Goal: Communication & Community: Answer question/provide support

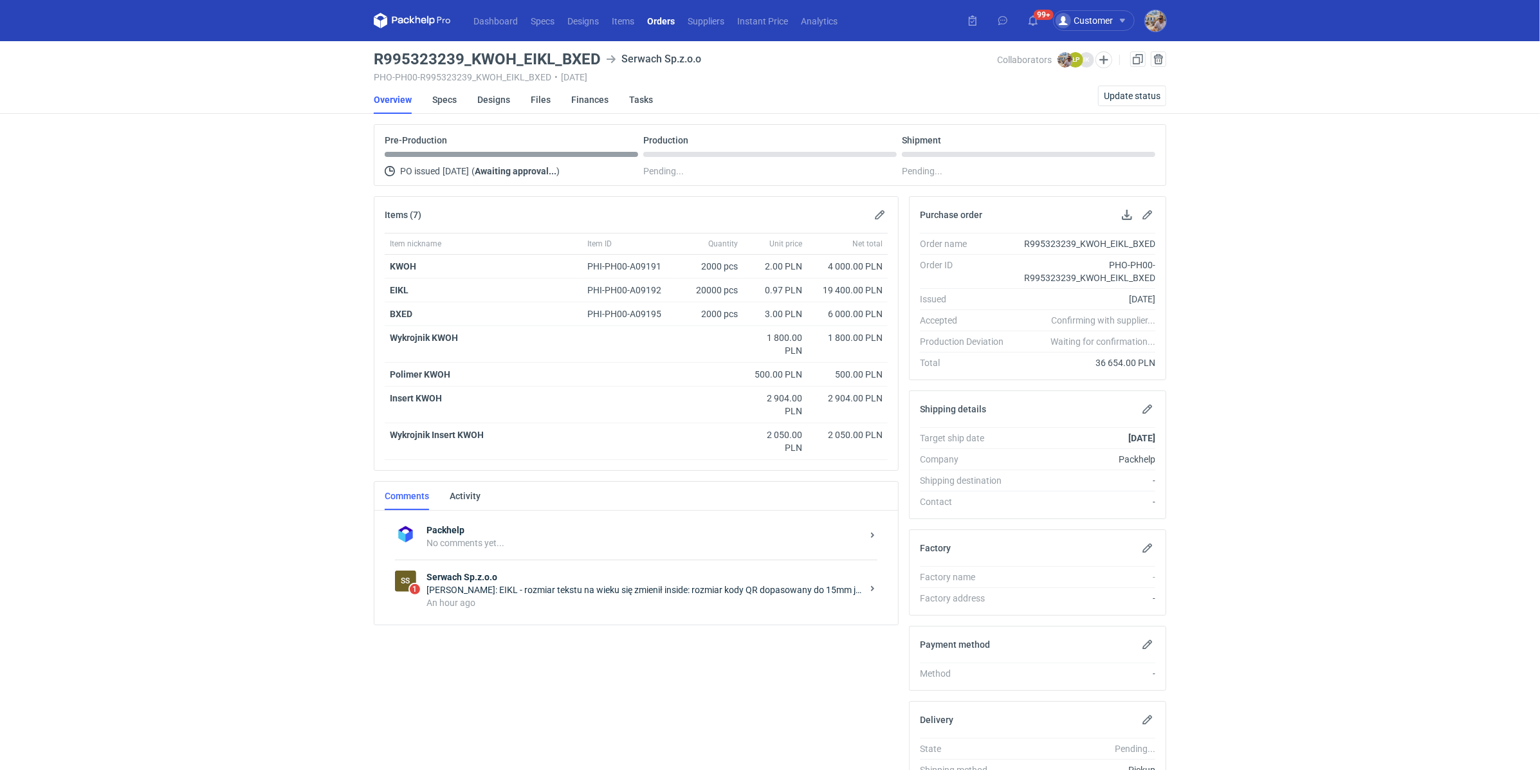
click at [538, 596] on div "An hour ago" at bounding box center [645, 602] width 436 height 13
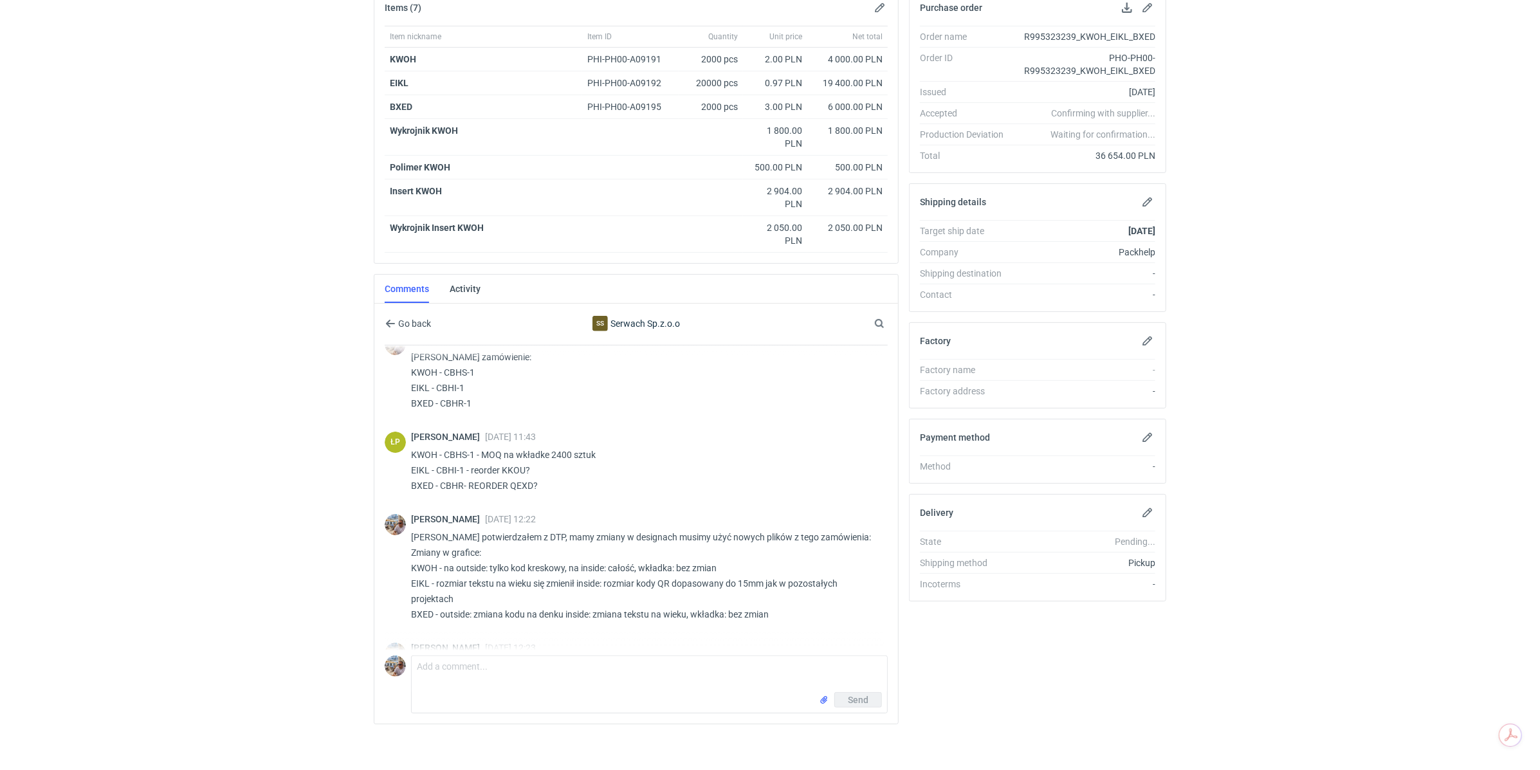
scroll to position [126, 0]
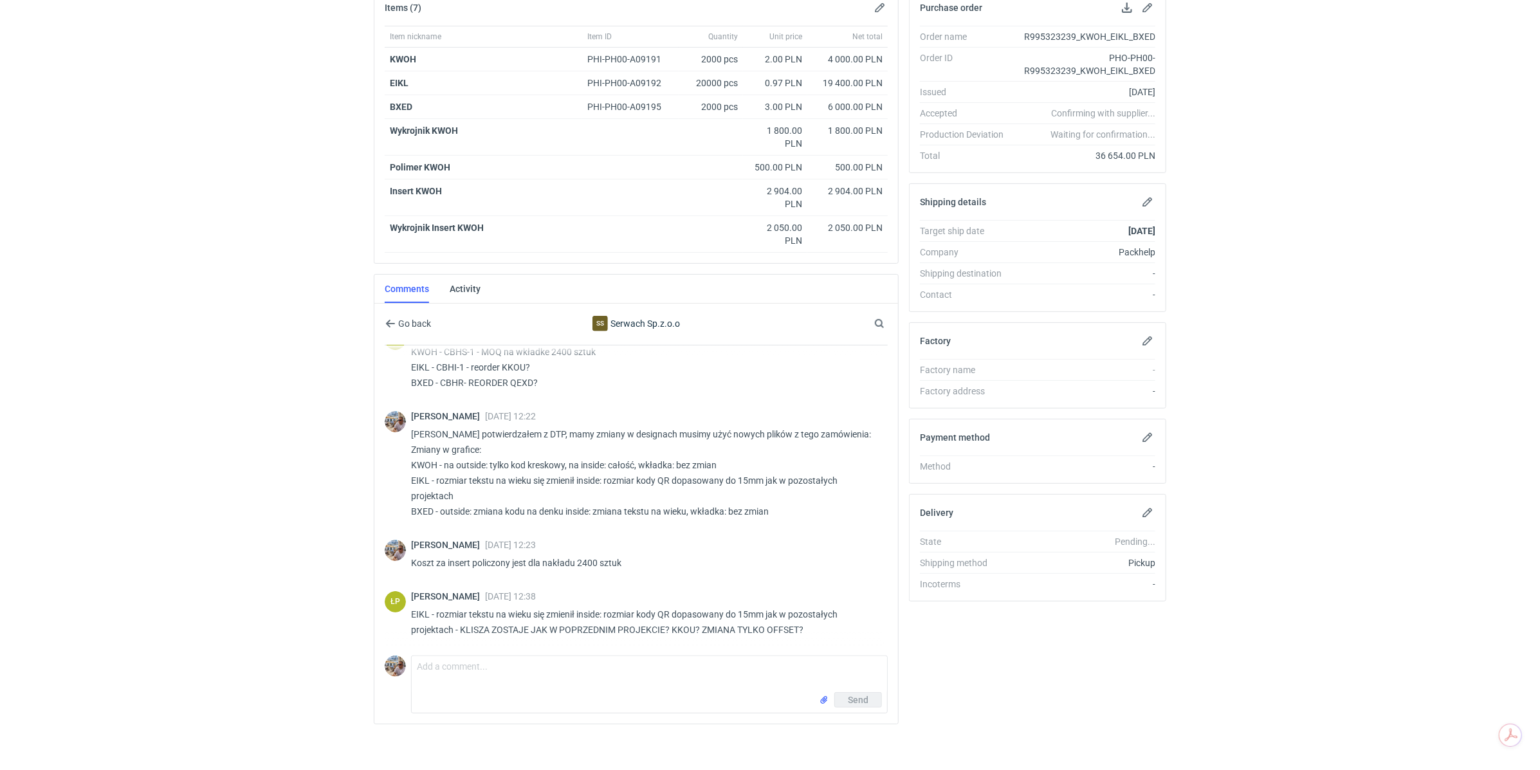
click at [523, 629] on p "EIKL - rozmiar tekstu na wieku się zmienił inside: rozmiar kody QR dopasowany d…" at bounding box center [644, 622] width 467 height 31
click at [439, 674] on textarea "Comment message" at bounding box center [650, 674] width 476 height 36
type textarea "[PERSON_NAME] zmiana po obu stronach zarówno flexo jak i offset"
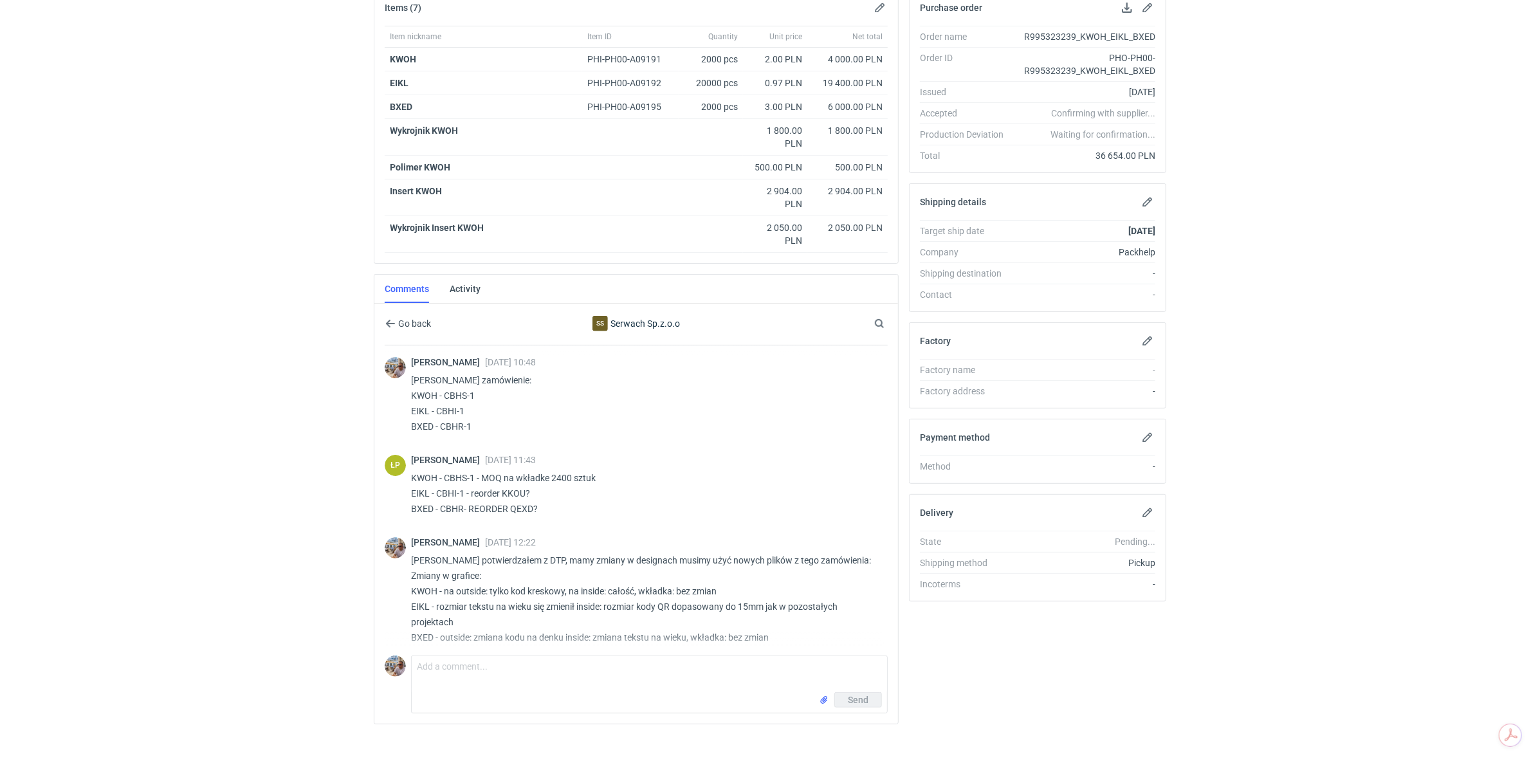
scroll to position [183, 0]
